Goal: Check status: Check status

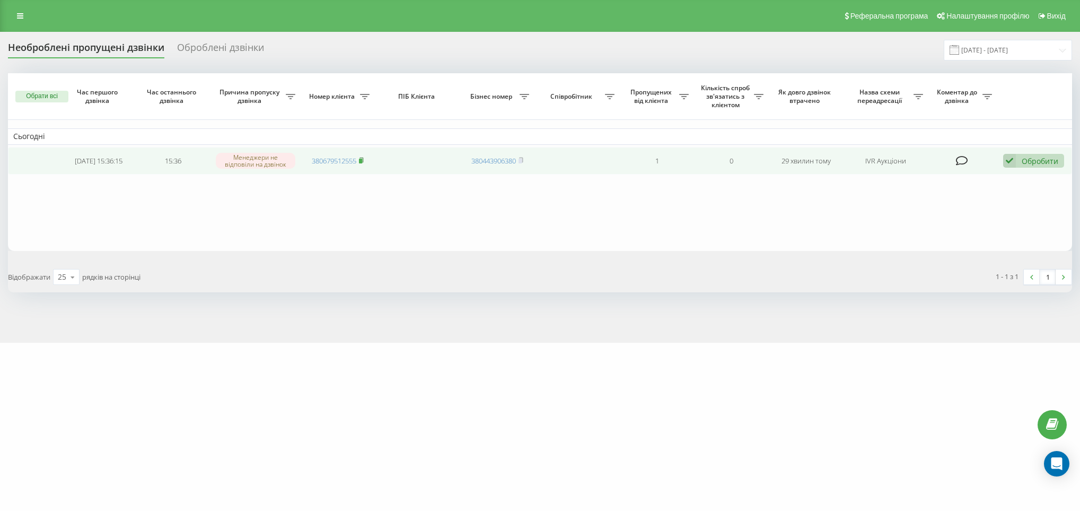
click at [364, 158] on icon at bounding box center [362, 159] width 4 height 5
